Goal: Task Accomplishment & Management: Manage account settings

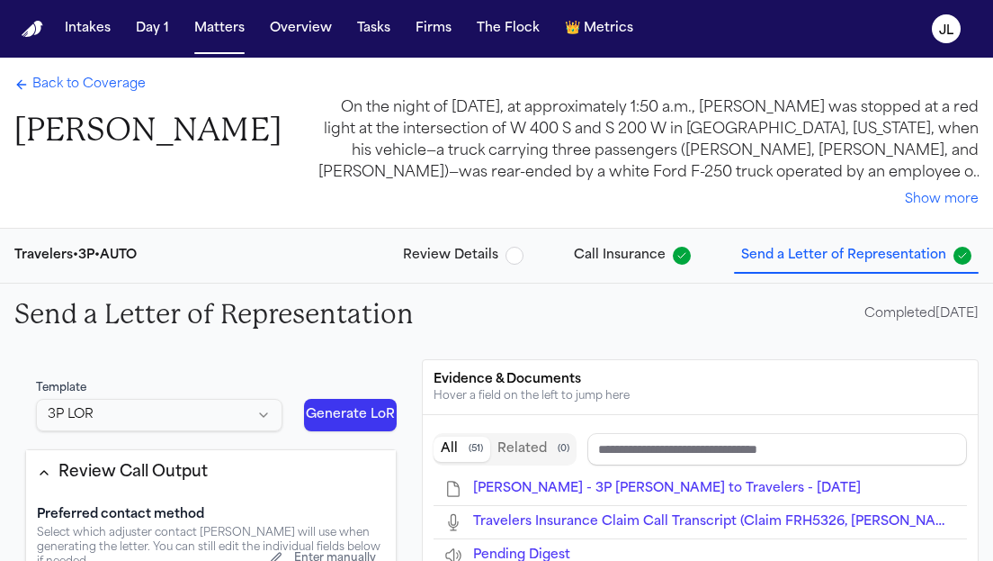
click at [90, 86] on span "Back to Coverage" at bounding box center [88, 85] width 113 height 18
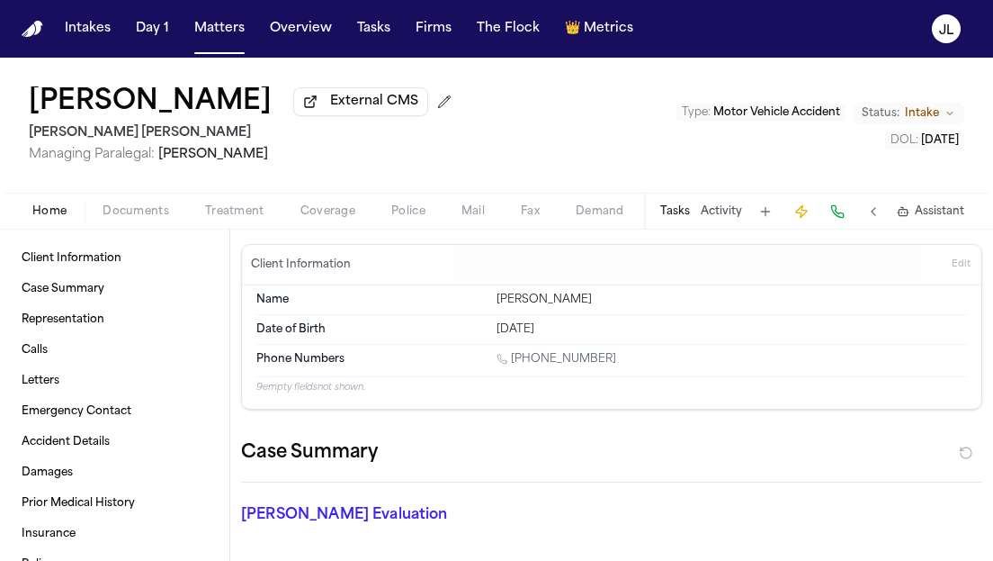
click at [60, 205] on button "Home" at bounding box center [49, 212] width 70 height 22
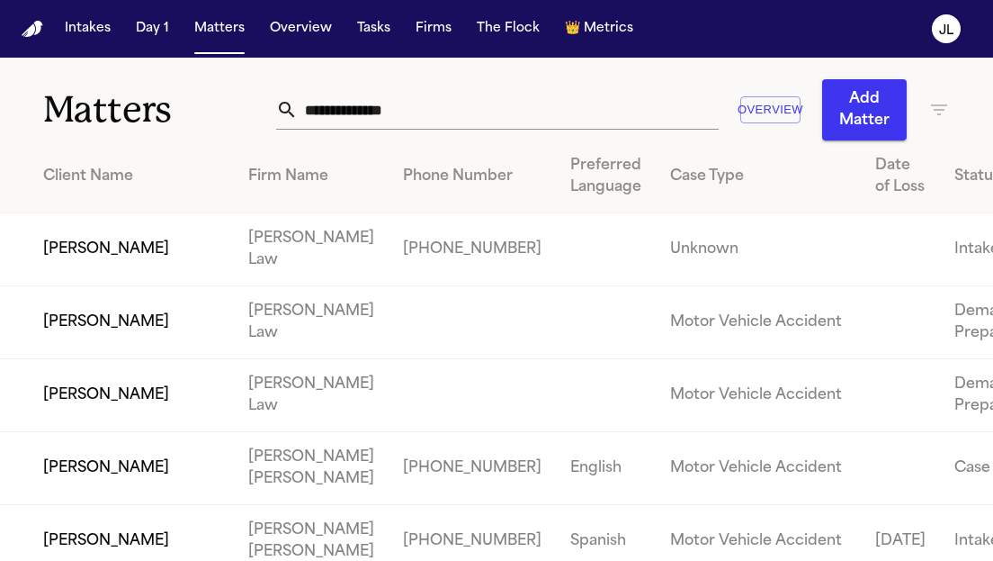
click at [399, 31] on div "Intakes Day 1 Matters Overview Tasks Firms The Flock 👑 Metrics" at bounding box center [349, 29] width 583 height 32
click at [385, 31] on button "Tasks" at bounding box center [374, 29] width 48 height 32
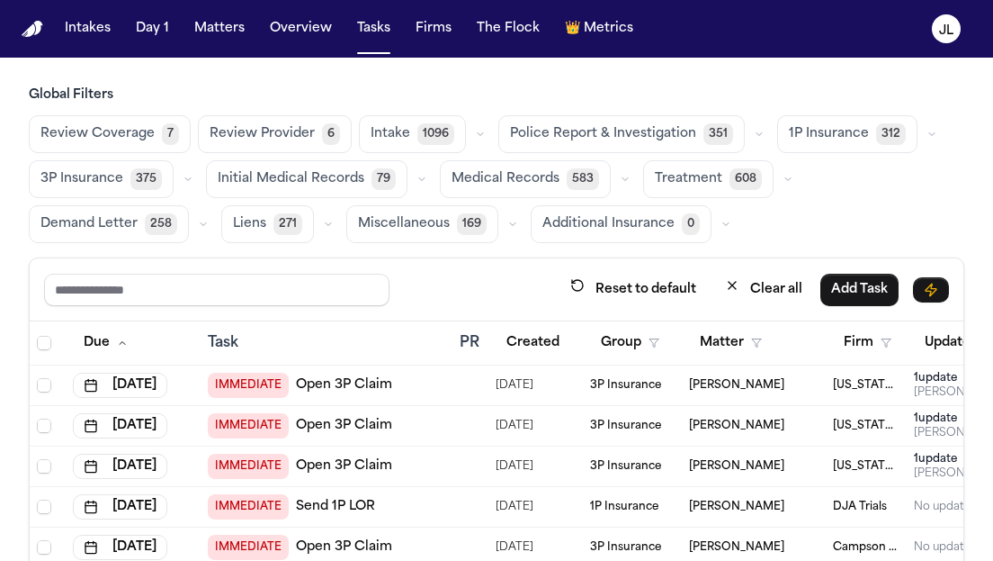
click at [300, 306] on div "Reset to default Clear all Add Task" at bounding box center [497, 289] width 934 height 63
click at [305, 299] on input "text" at bounding box center [217, 290] width 346 height 32
type input "****"
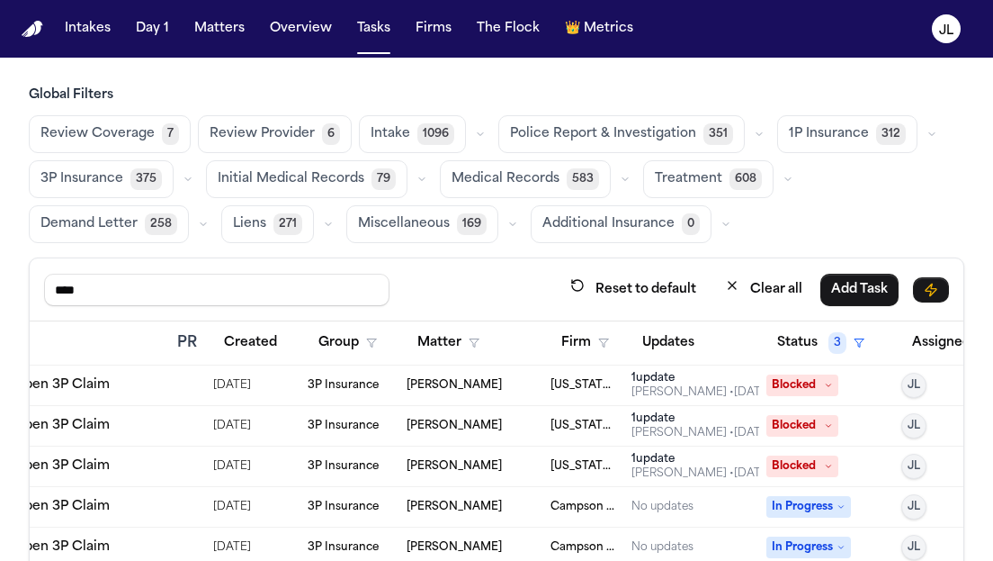
scroll to position [0, 346]
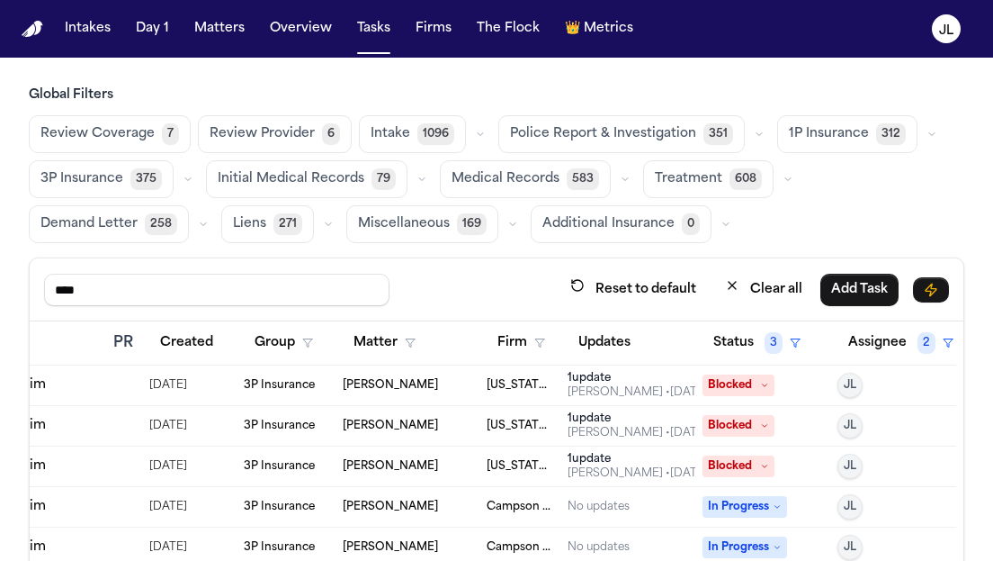
click at [701, 339] on th "Status 3" at bounding box center [763, 343] width 135 height 44
click at [726, 340] on button "Status 3" at bounding box center [757, 343] width 109 height 32
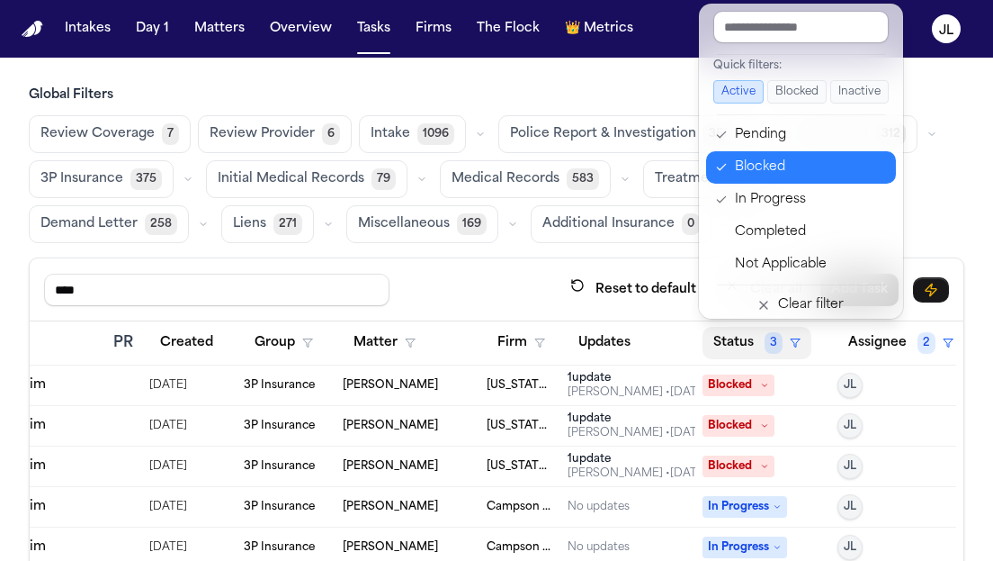
click at [752, 158] on div "Blocked" at bounding box center [810, 168] width 150 height 22
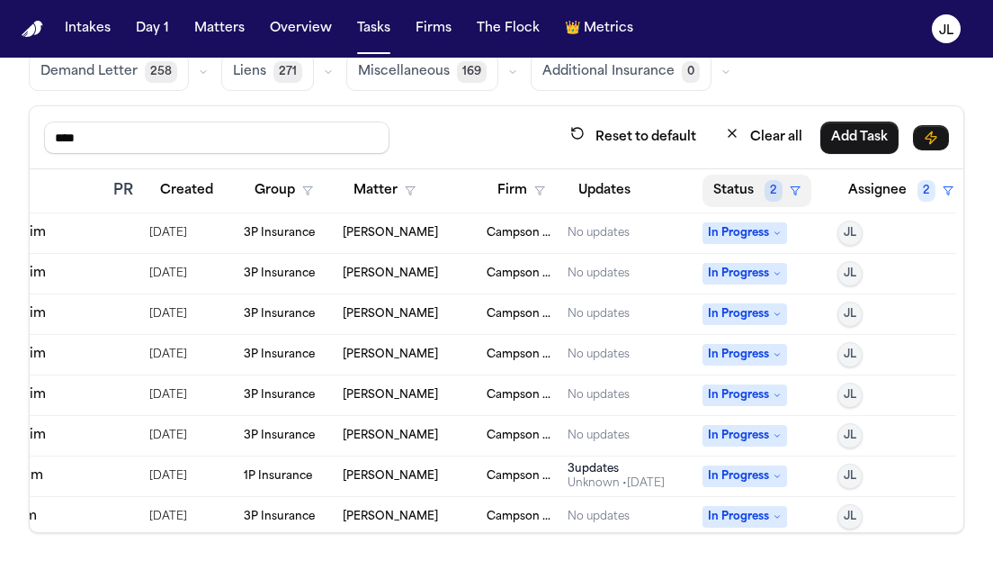
click at [741, 193] on button "Status 2" at bounding box center [757, 191] width 109 height 32
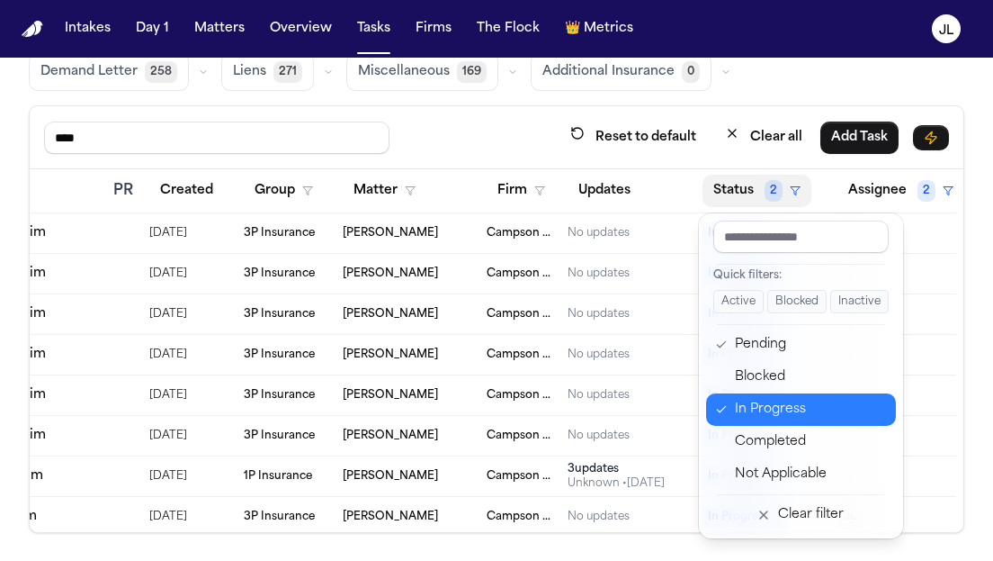
click at [751, 394] on button "In Progress" at bounding box center [801, 409] width 190 height 32
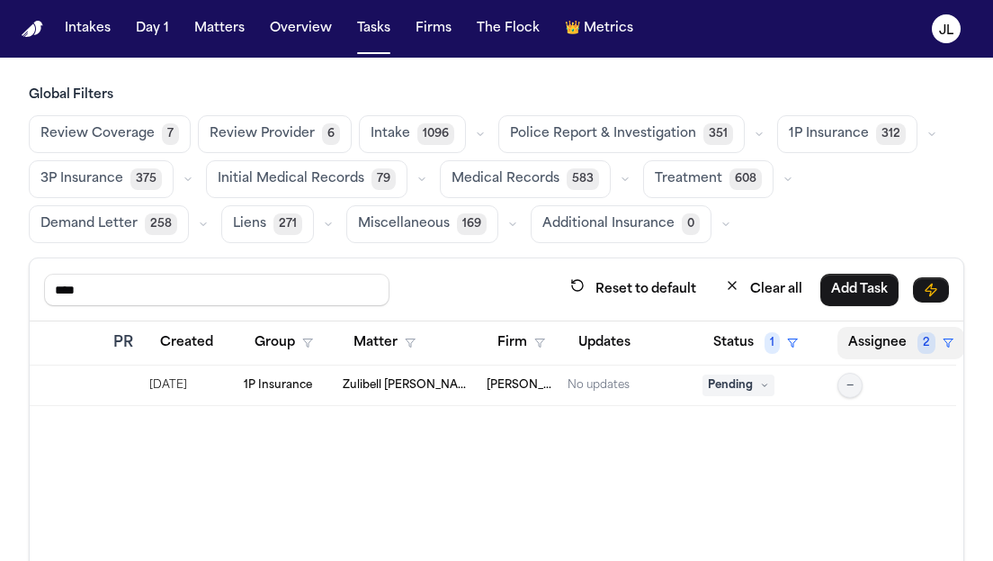
click at [901, 338] on button "Assignee 2" at bounding box center [901, 343] width 127 height 32
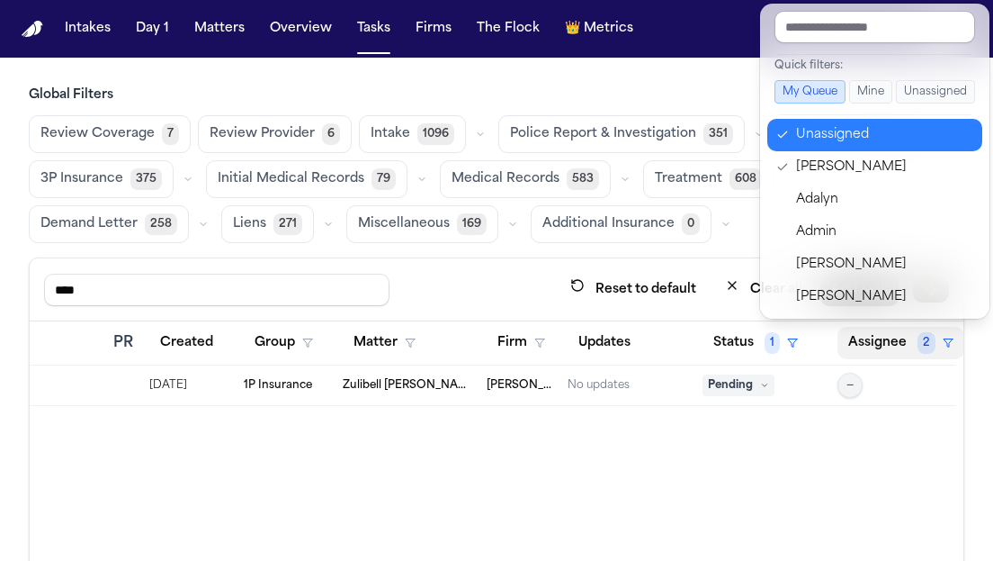
click at [847, 137] on div "Unassigned" at bounding box center [883, 135] width 175 height 22
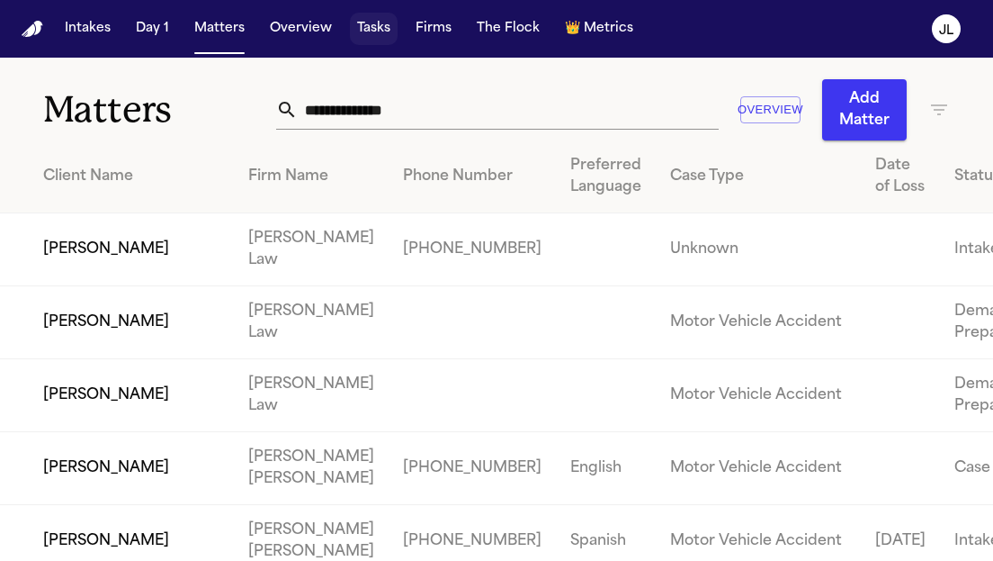
click at [380, 33] on button "Tasks" at bounding box center [374, 29] width 48 height 32
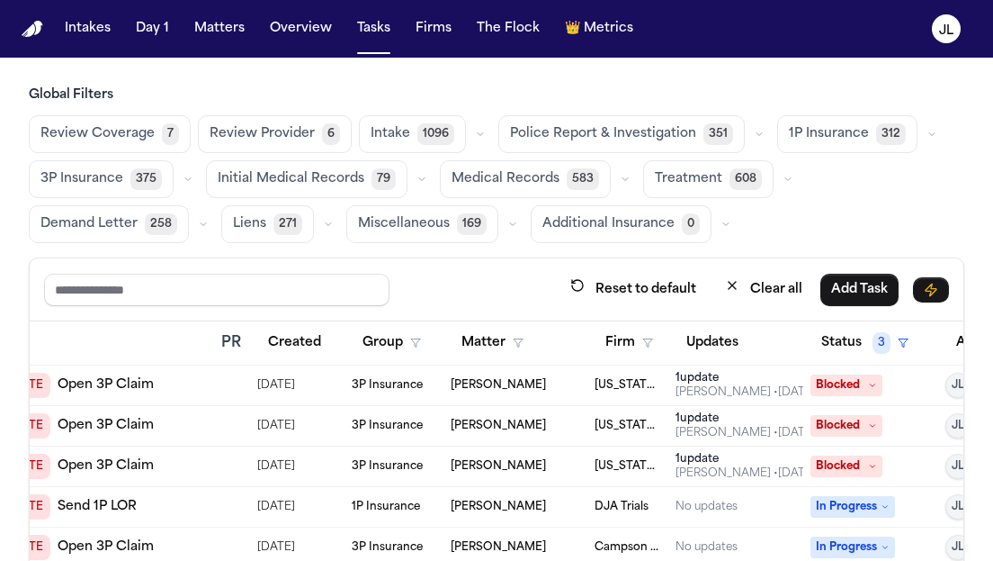
scroll to position [0, 346]
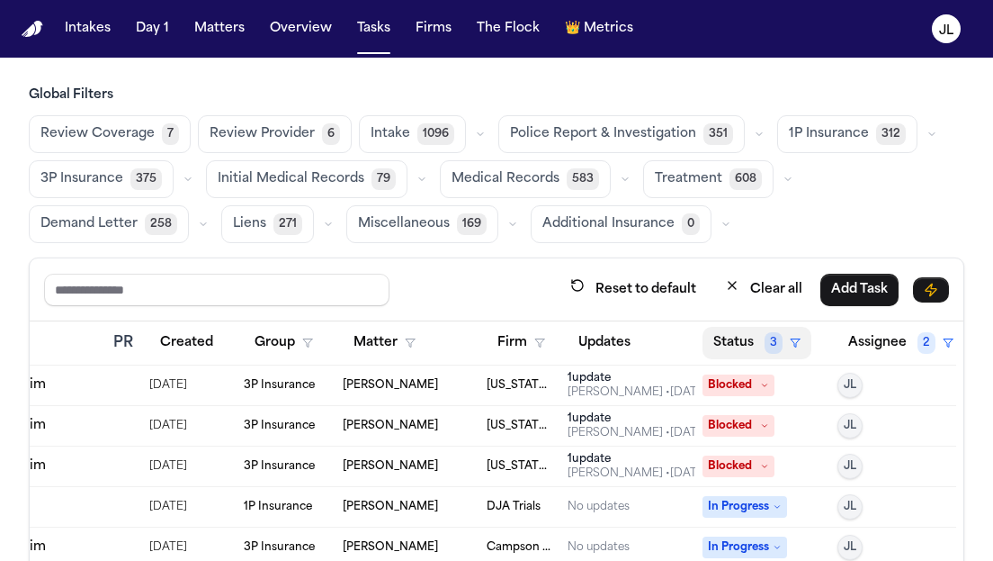
click at [719, 337] on button "Status 3" at bounding box center [757, 343] width 109 height 32
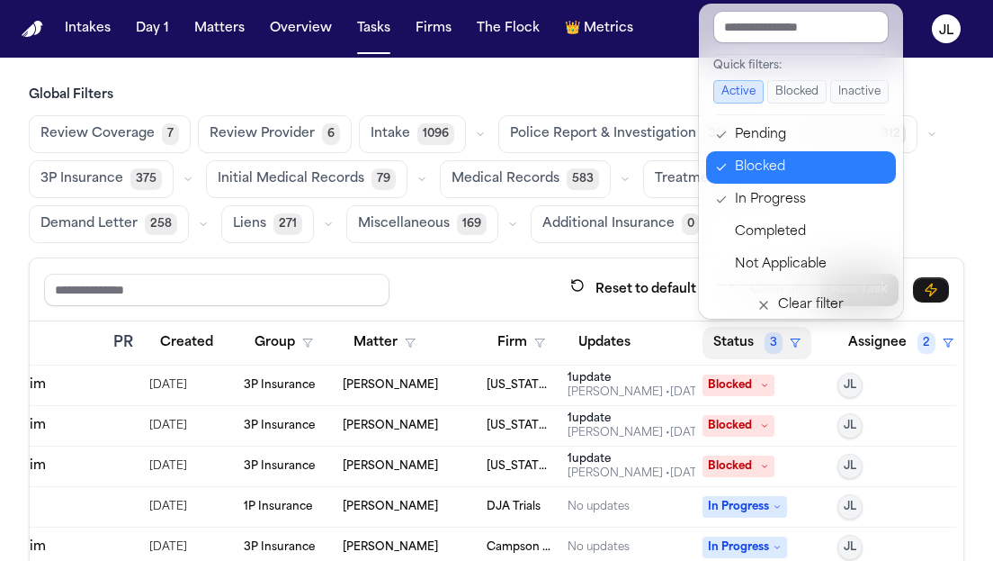
click at [758, 176] on div "Blocked" at bounding box center [810, 168] width 150 height 22
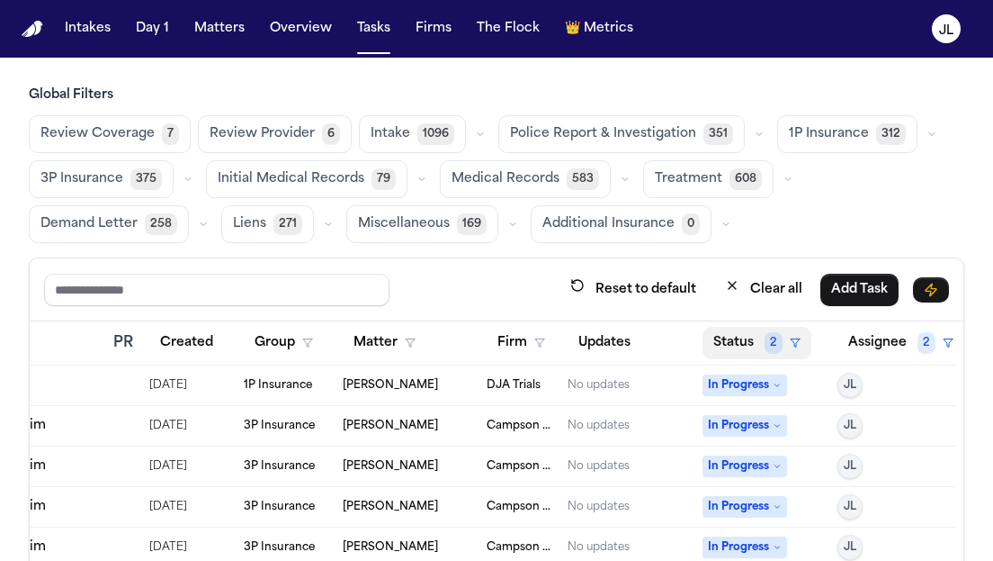
click at [742, 348] on button "Status 2" at bounding box center [757, 343] width 109 height 32
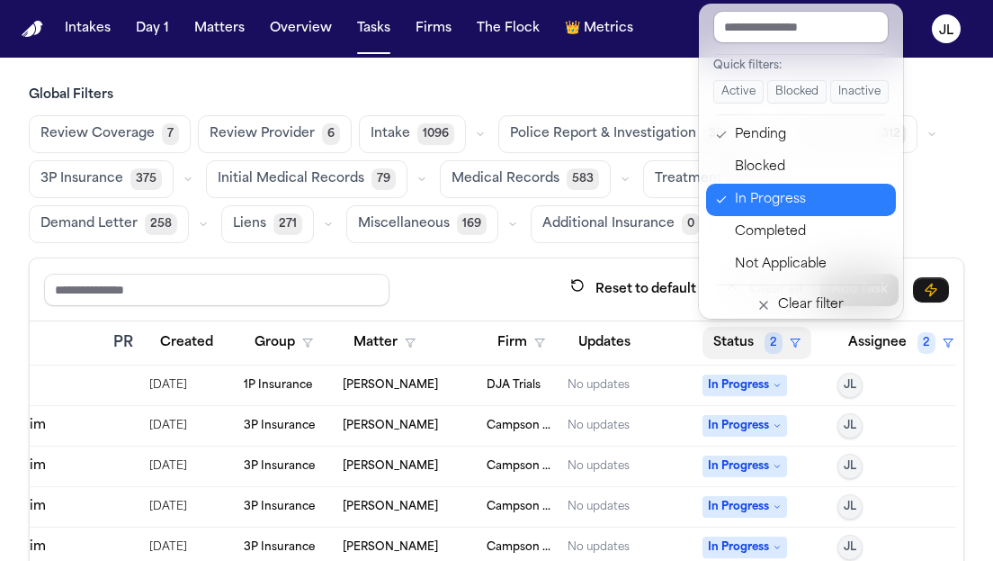
click at [770, 199] on div "In Progress" at bounding box center [810, 200] width 150 height 22
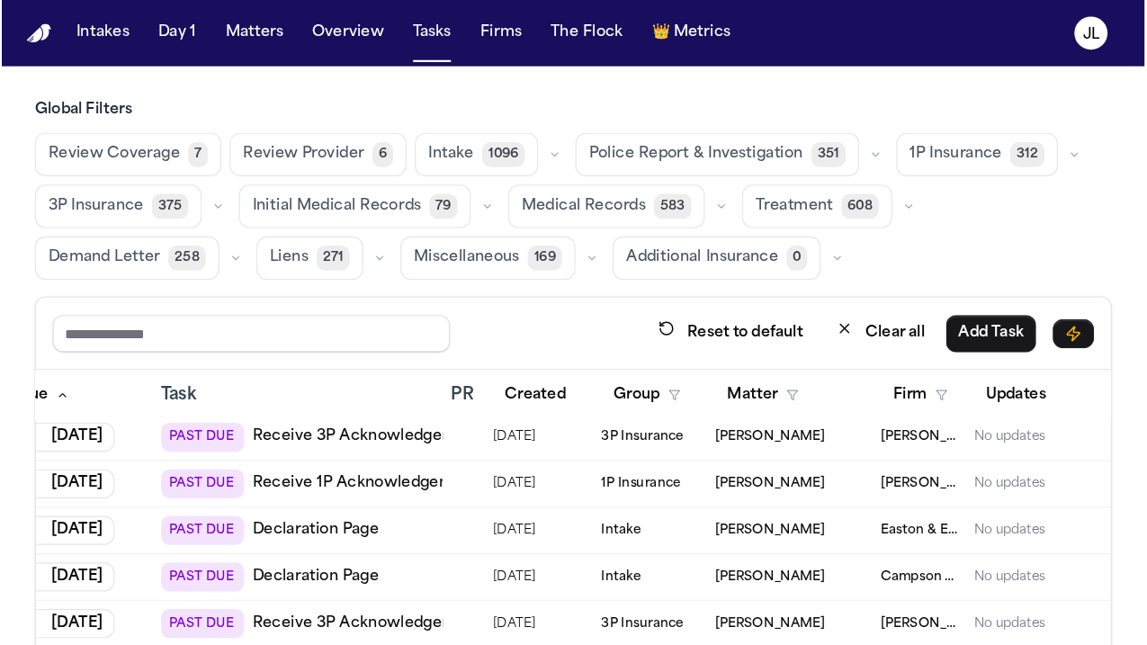
scroll to position [248, 0]
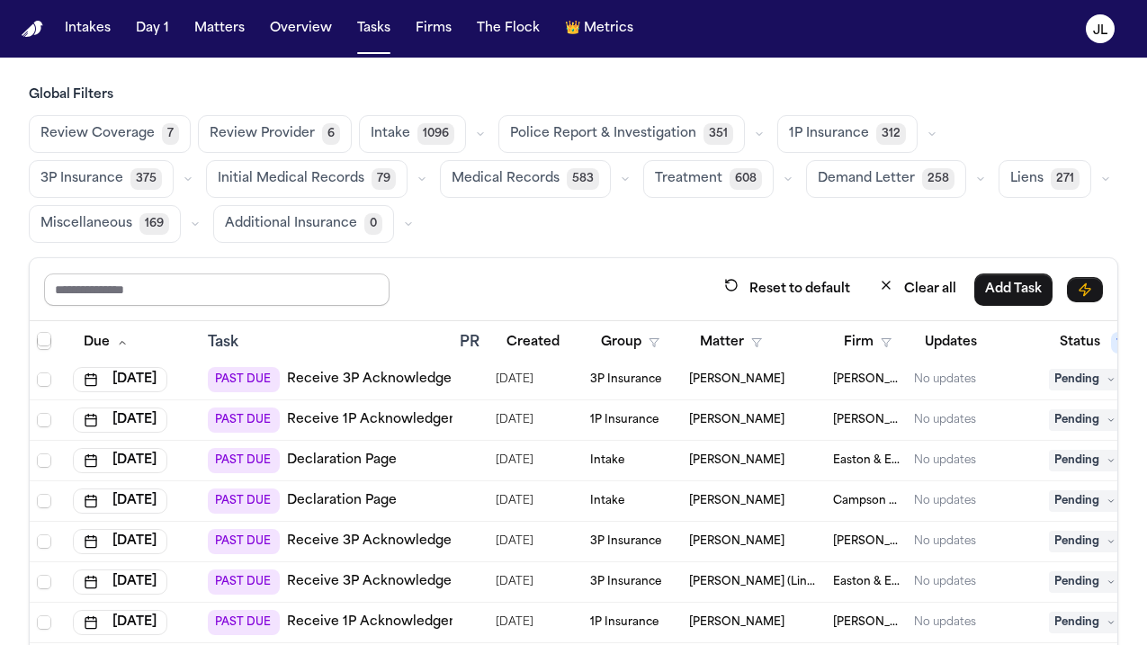
click at [273, 292] on input "text" at bounding box center [217, 290] width 346 height 32
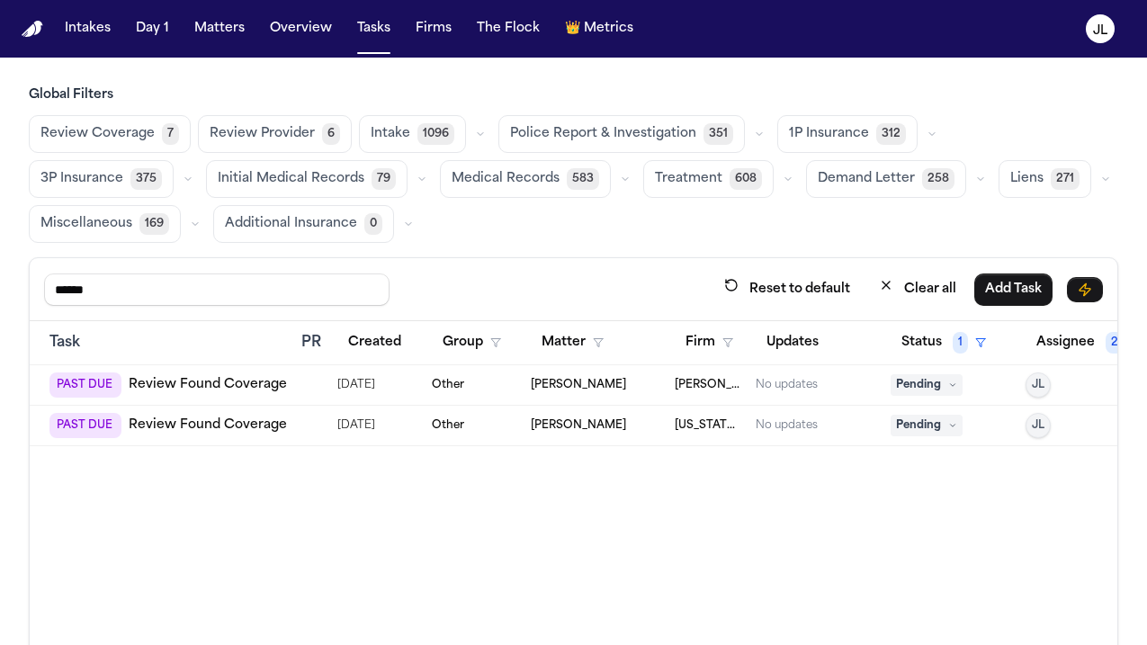
scroll to position [0, 0]
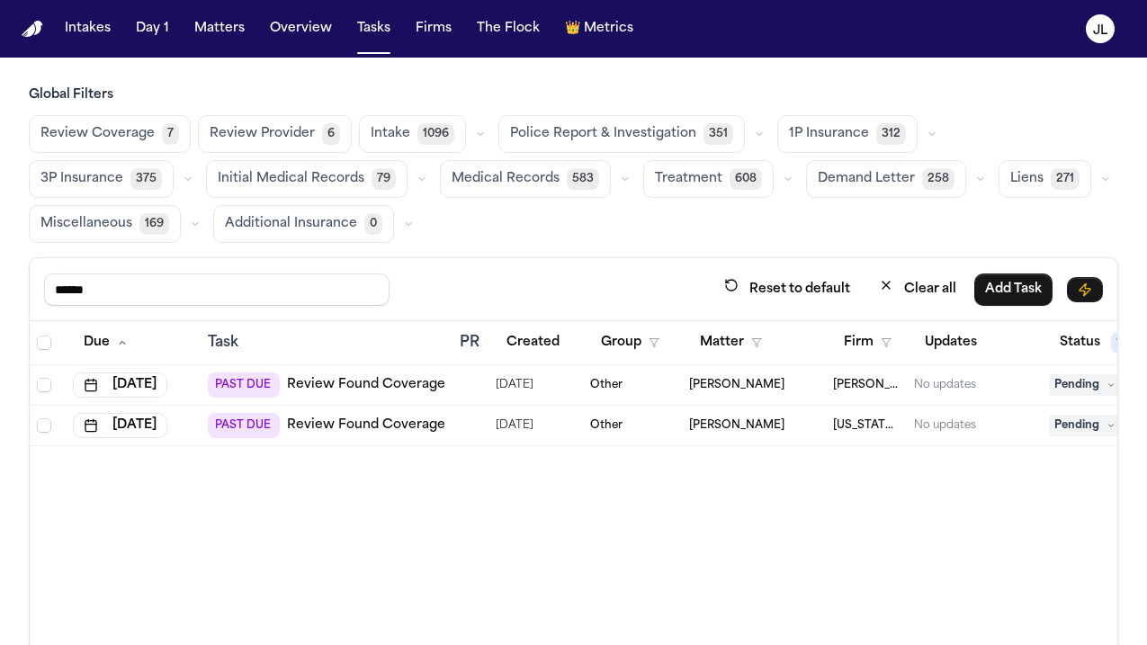
type input "******"
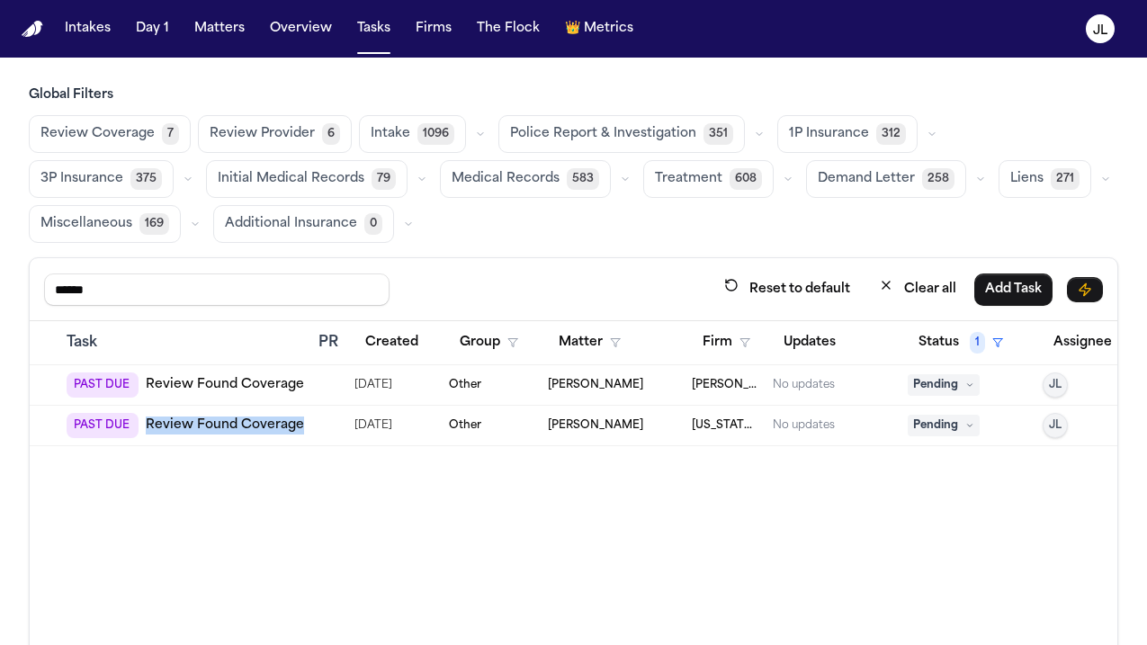
scroll to position [0, 193]
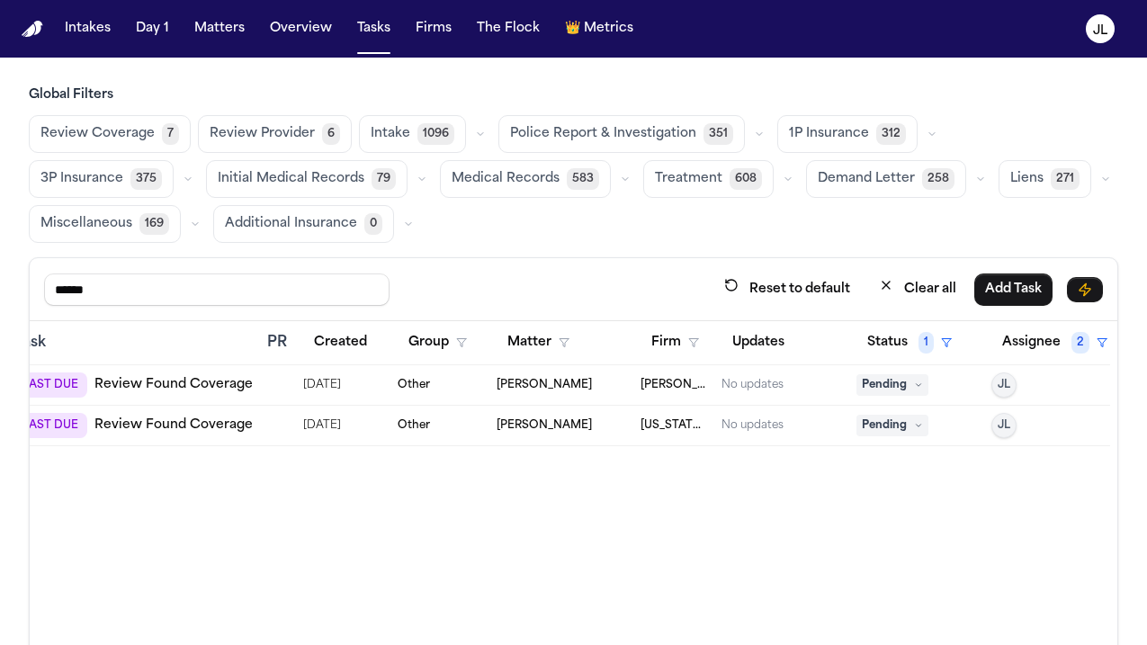
click at [904, 422] on span "Pending" at bounding box center [893, 426] width 72 height 22
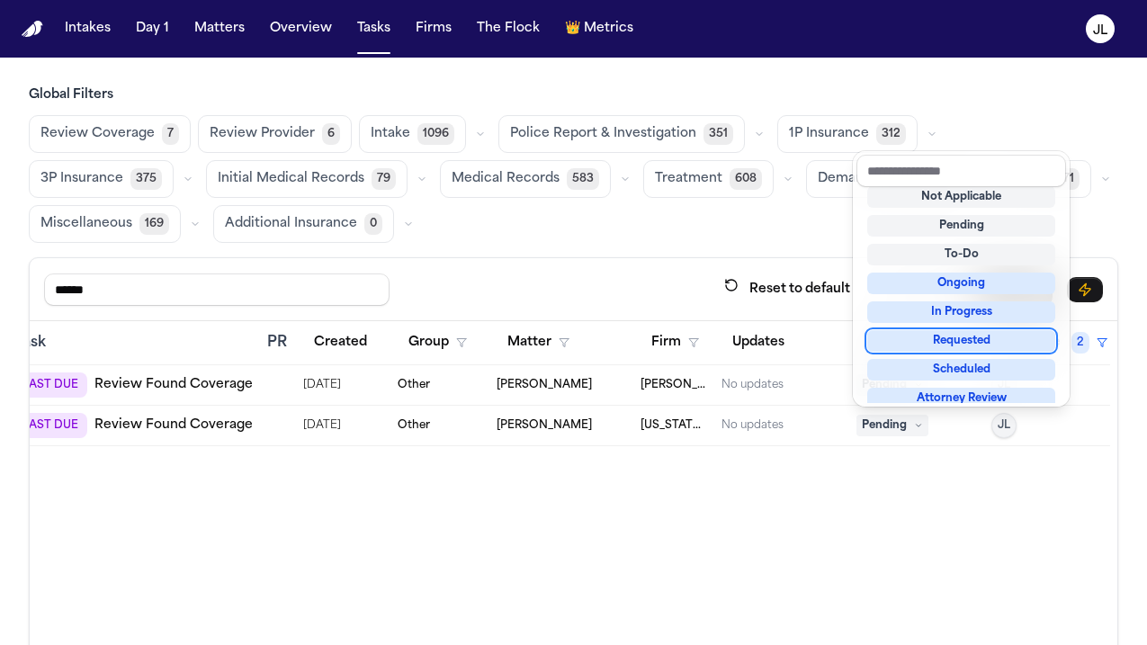
scroll to position [281, 0]
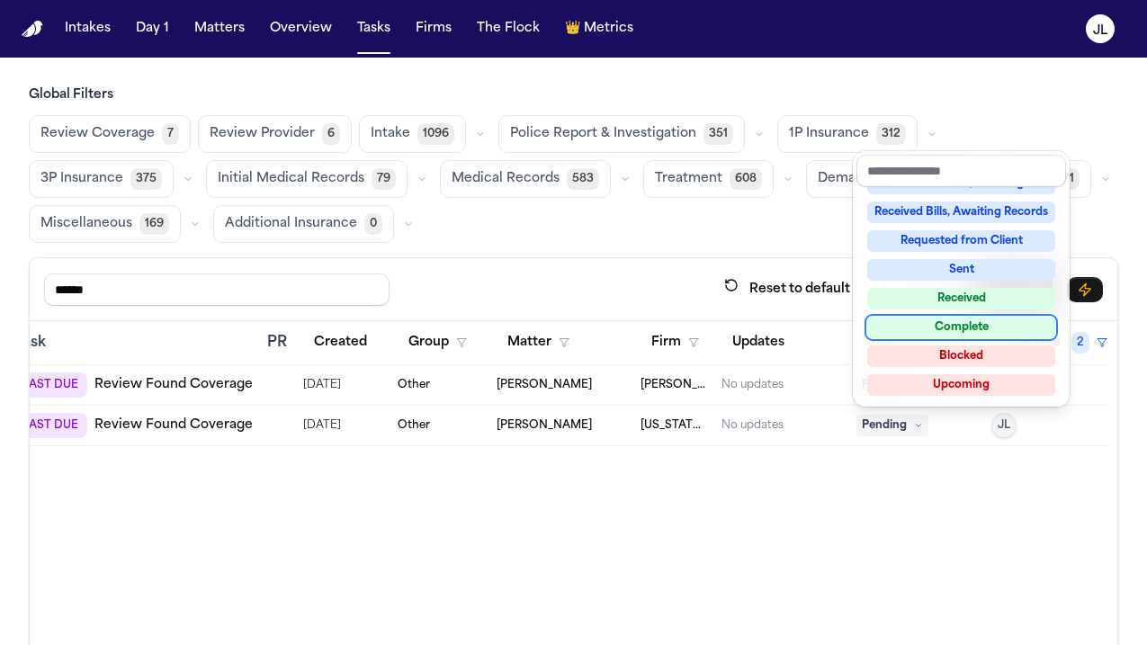
click at [949, 324] on div "Complete" at bounding box center [961, 328] width 188 height 22
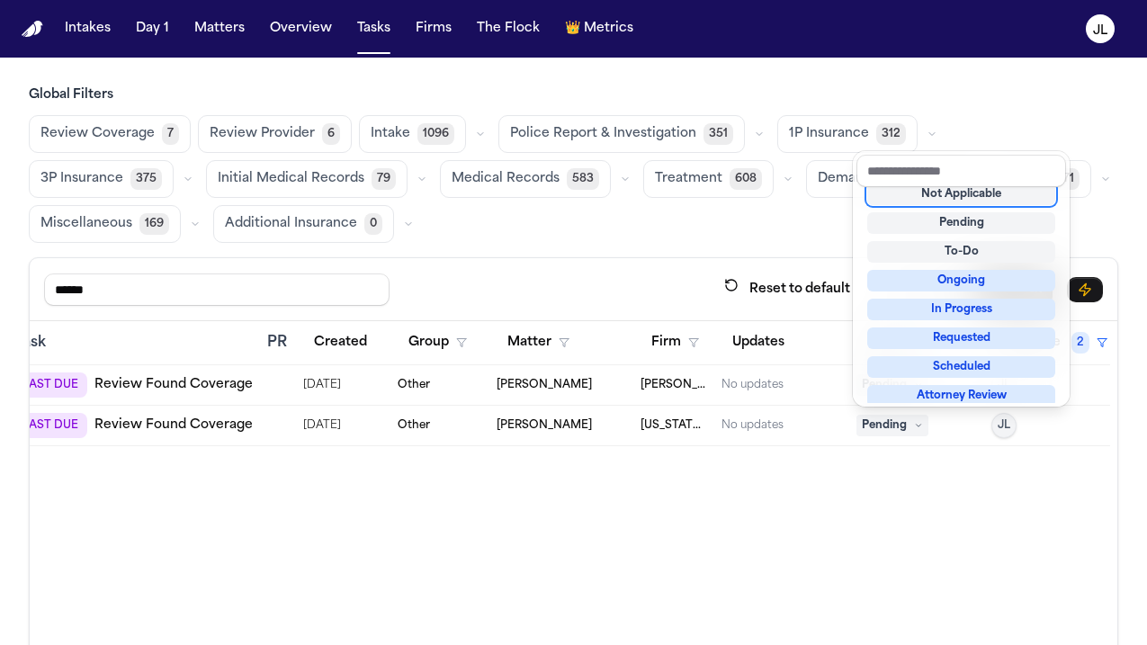
scroll to position [7, 0]
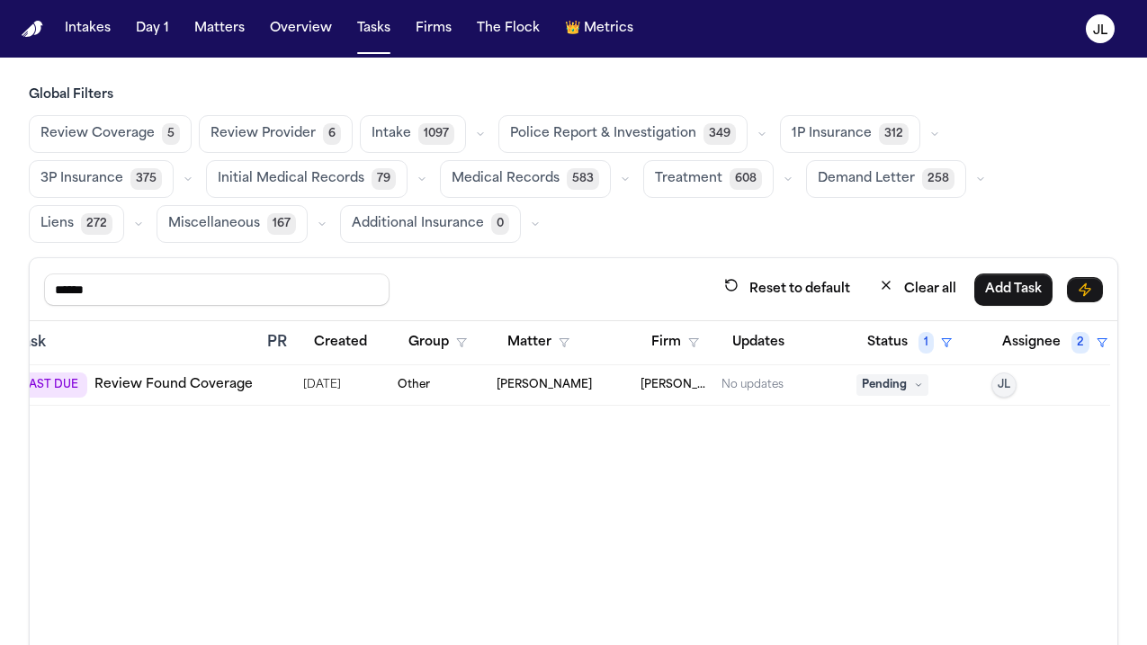
click at [909, 391] on span "Pending" at bounding box center [893, 385] width 72 height 22
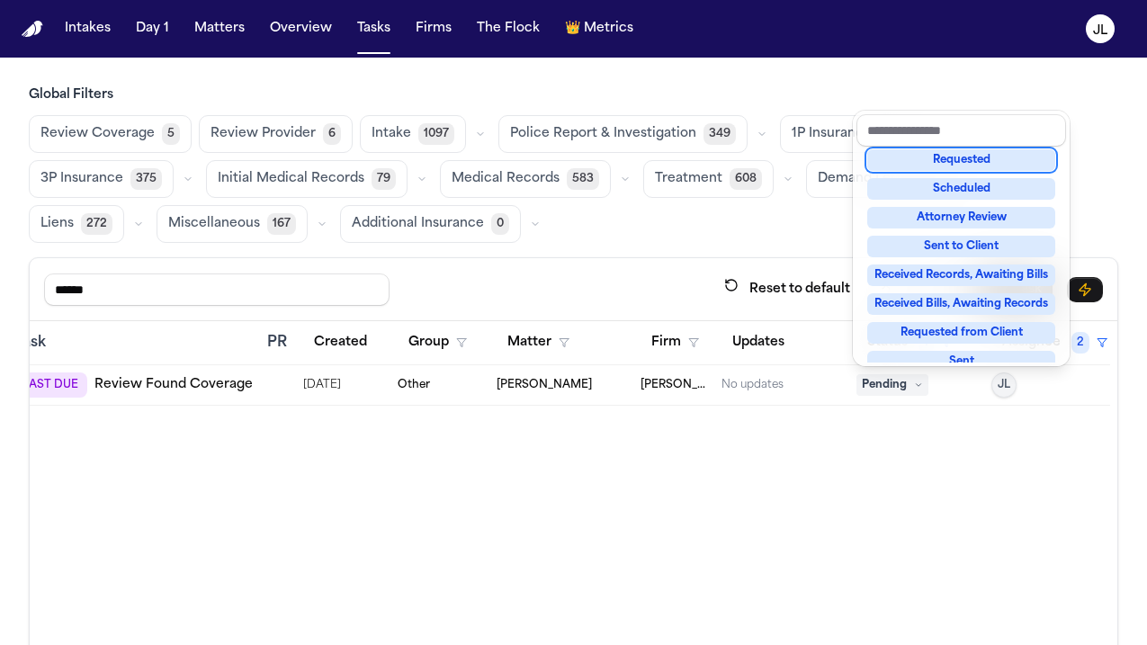
scroll to position [281, 0]
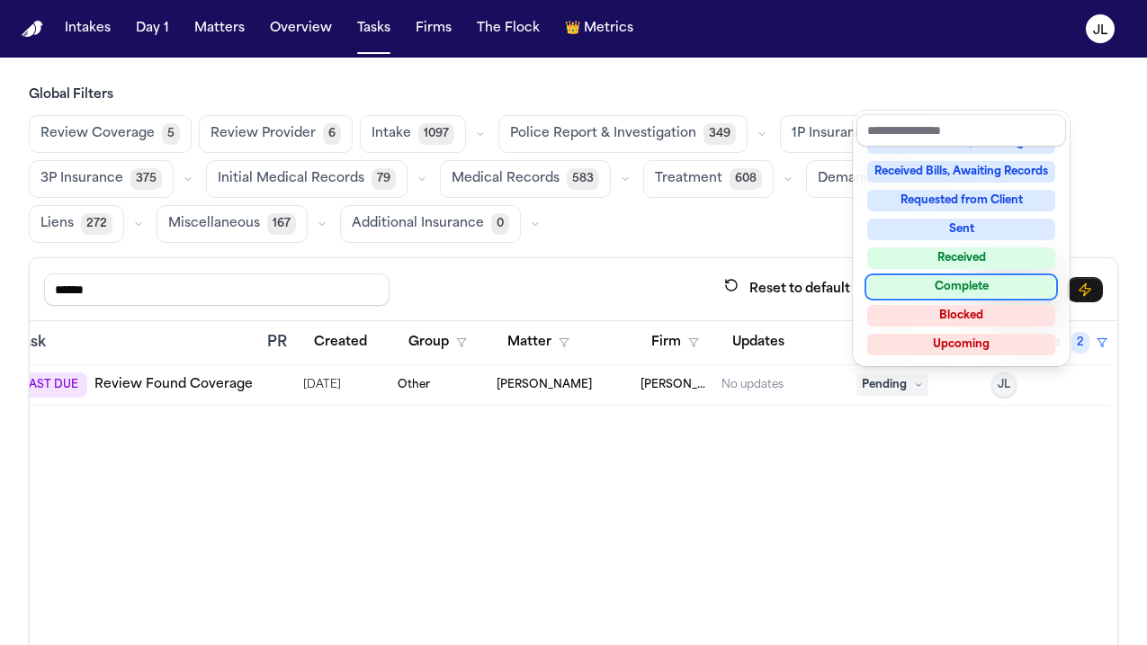
click at [939, 287] on div "Complete" at bounding box center [961, 287] width 188 height 22
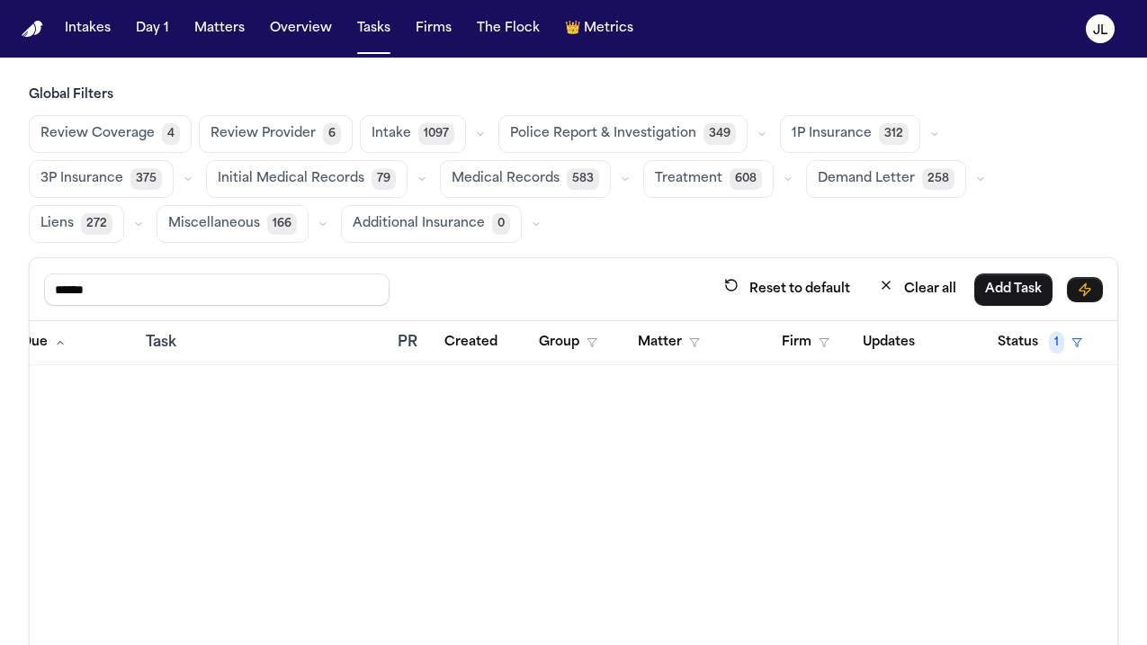
scroll to position [0, 0]
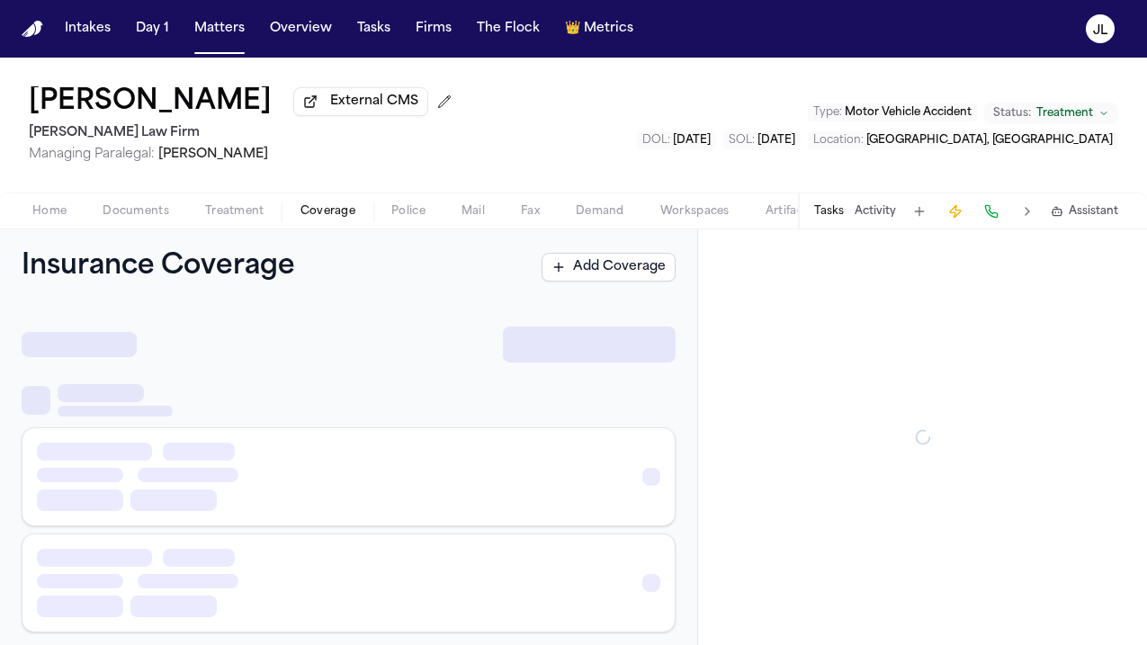
click at [332, 211] on span "Coverage" at bounding box center [328, 211] width 55 height 14
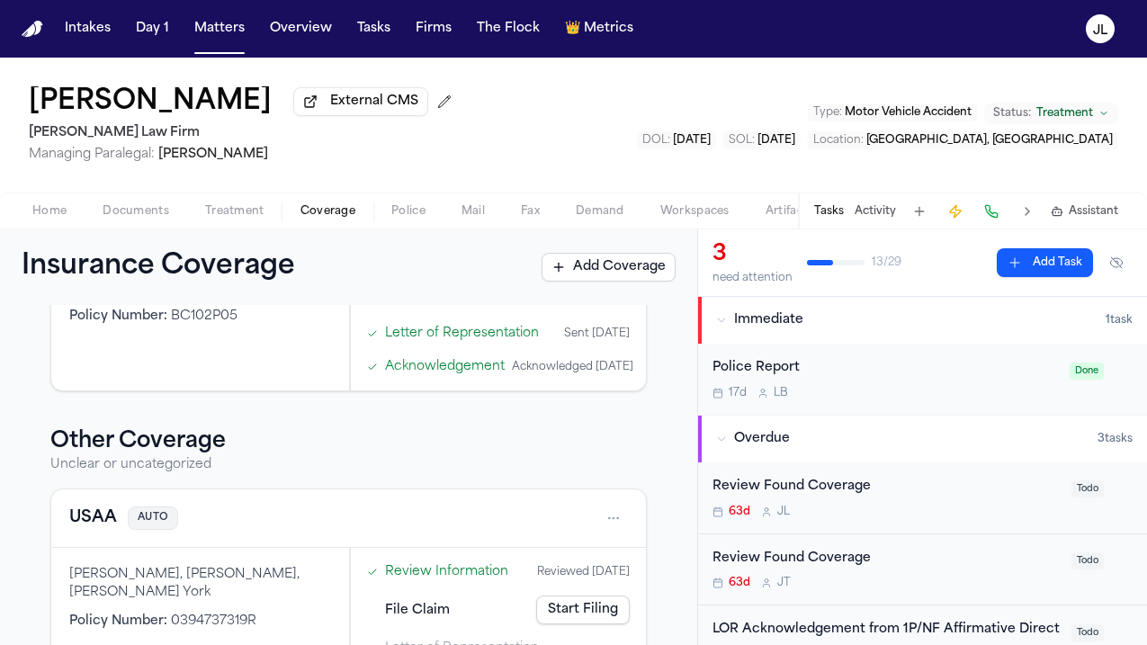
scroll to position [745, 0]
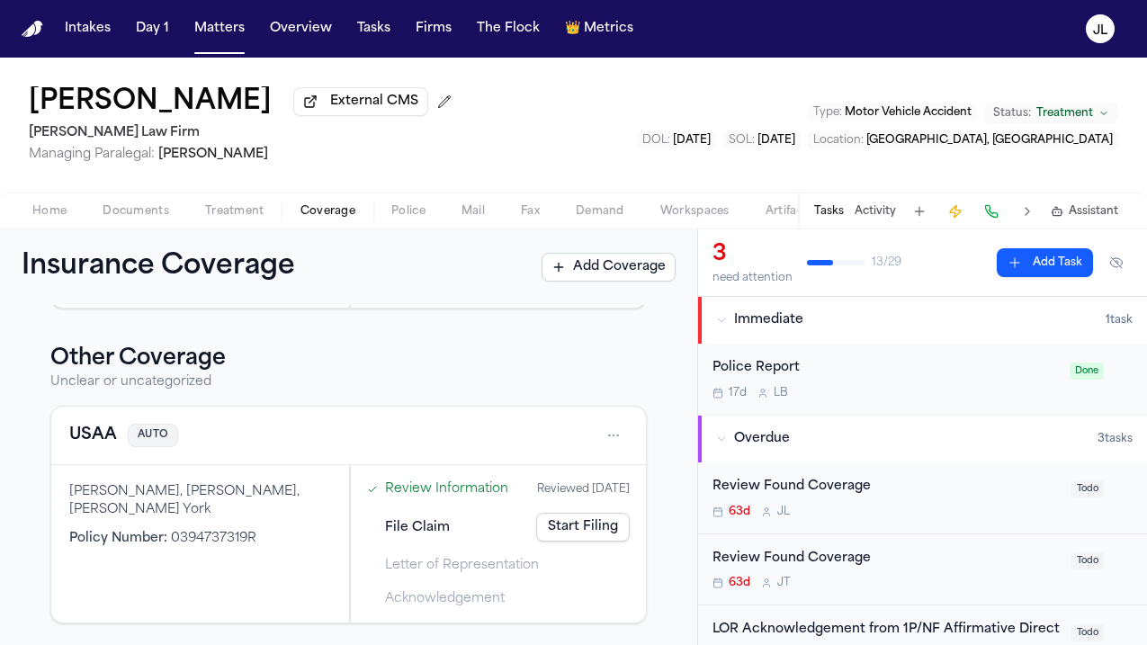
click at [98, 427] on button "USAA" at bounding box center [93, 435] width 48 height 25
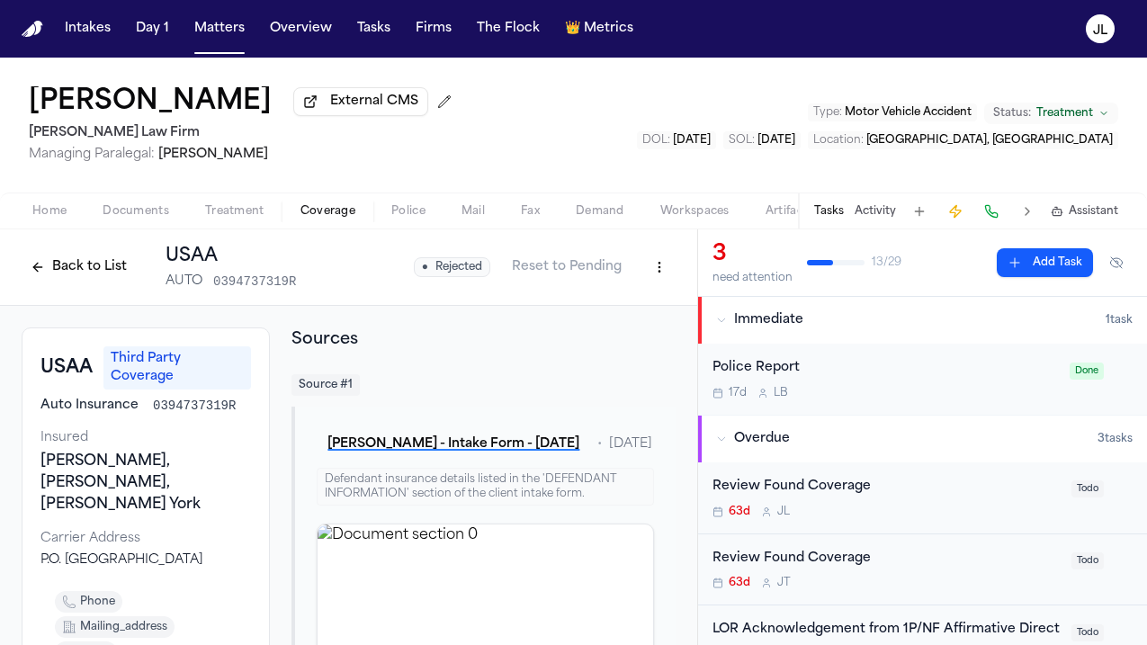
click at [80, 261] on button "Back to List" at bounding box center [79, 267] width 114 height 29
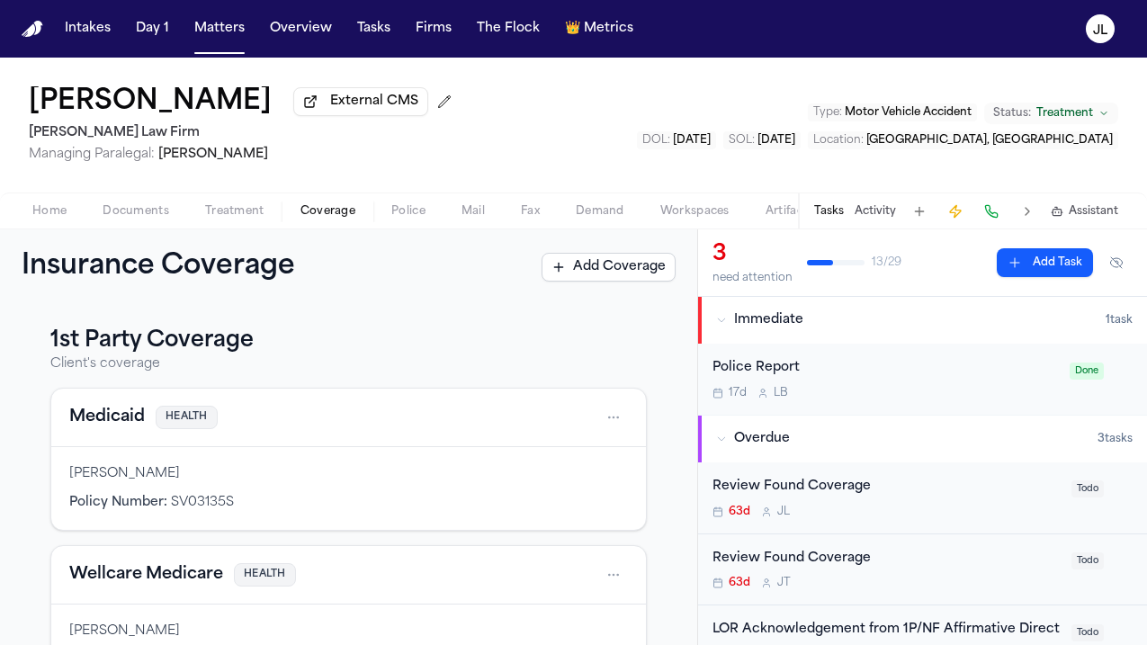
click at [136, 432] on div "Medicaid HEALTH" at bounding box center [348, 417] width 559 height 29
click at [135, 414] on button "Medicaid" at bounding box center [107, 417] width 76 height 25
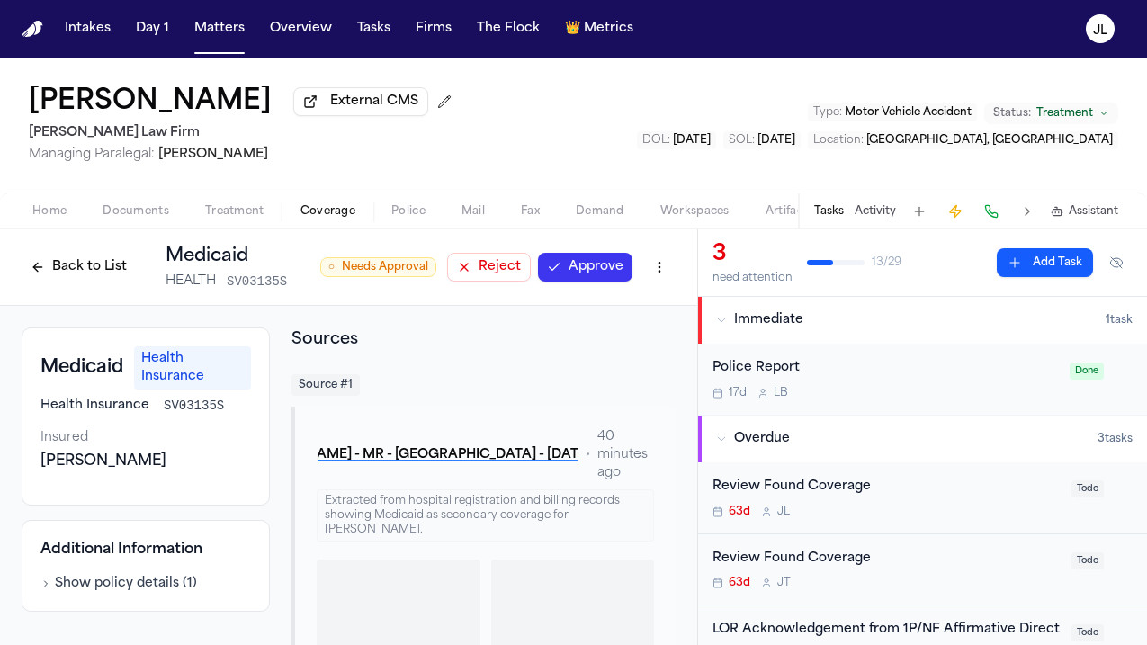
click at [601, 268] on button "Approve" at bounding box center [585, 267] width 94 height 29
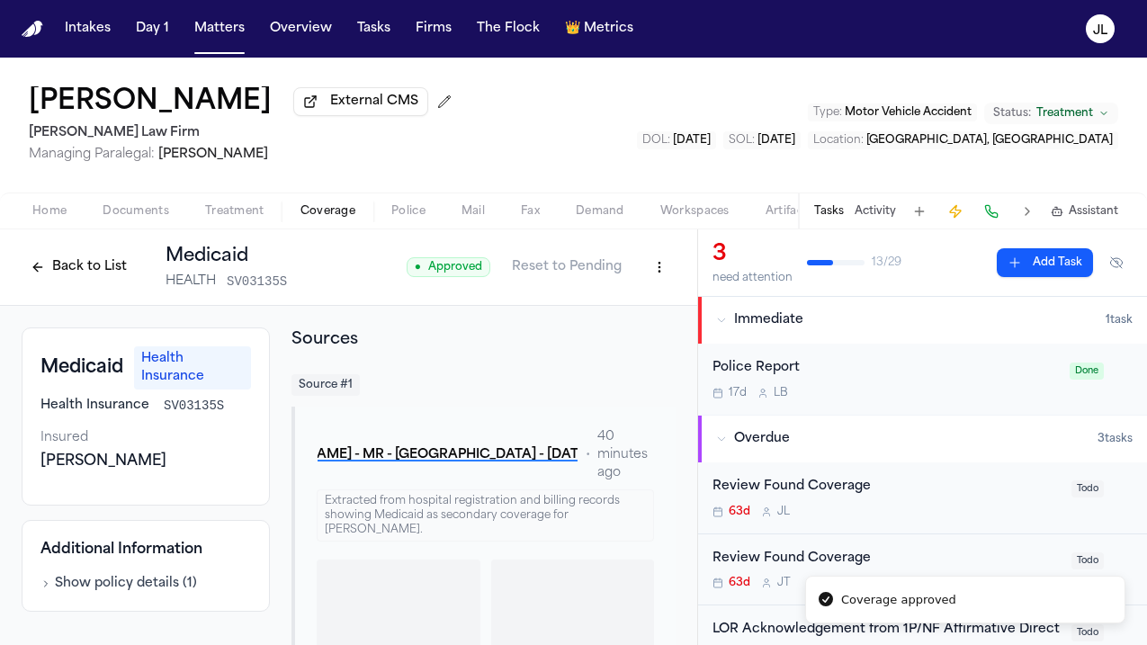
click at [88, 266] on button "Back to List" at bounding box center [79, 267] width 114 height 29
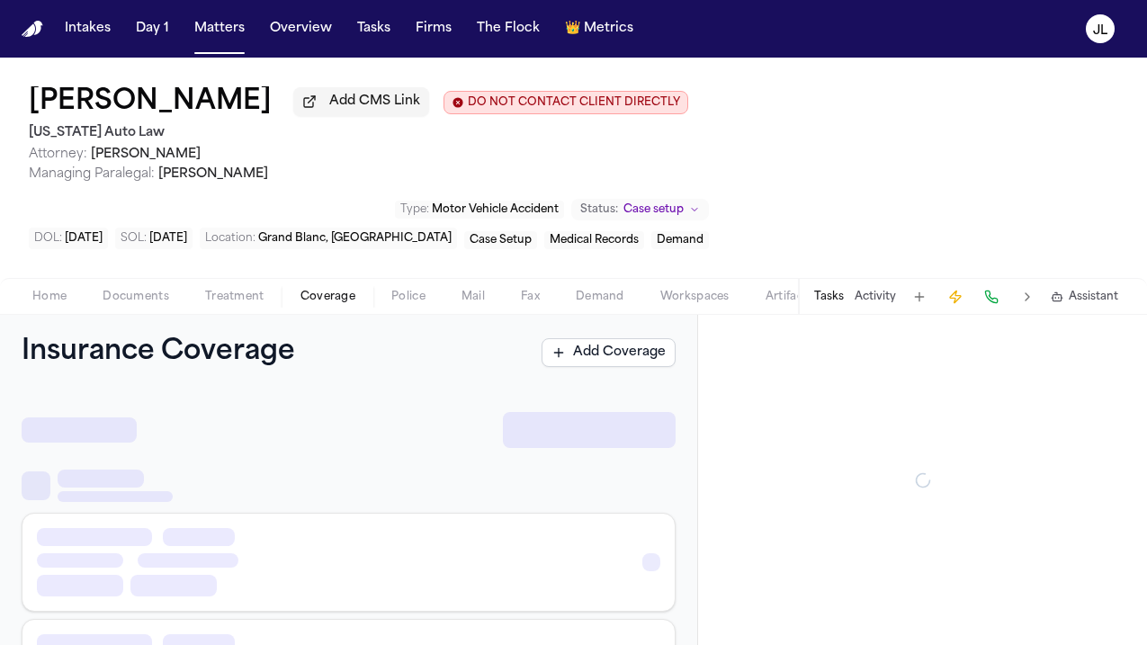
click at [328, 303] on span "Coverage" at bounding box center [328, 297] width 55 height 14
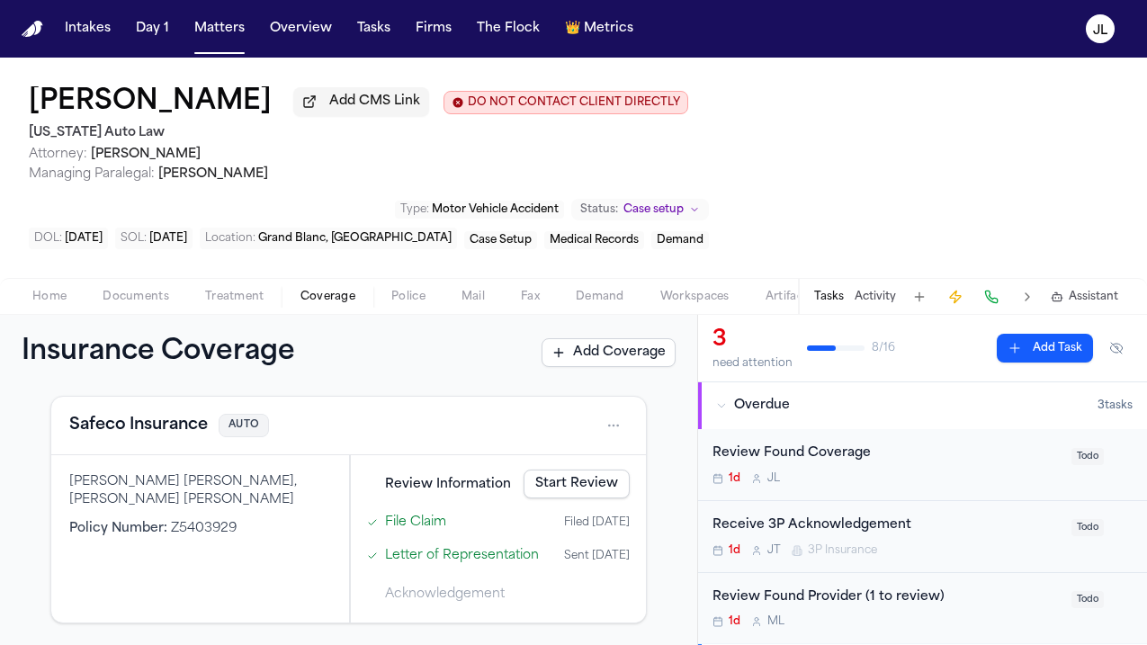
scroll to position [543, 0]
click at [595, 499] on link "Start Review" at bounding box center [577, 484] width 106 height 29
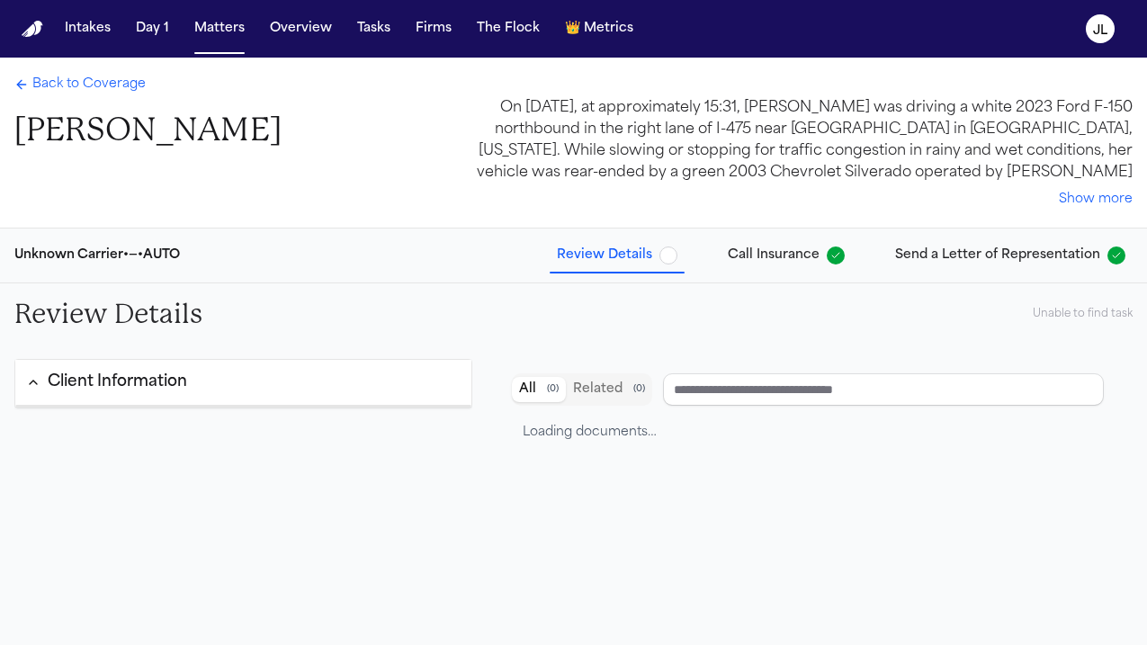
type input "**********"
